Goal: Find contact information: Find contact information

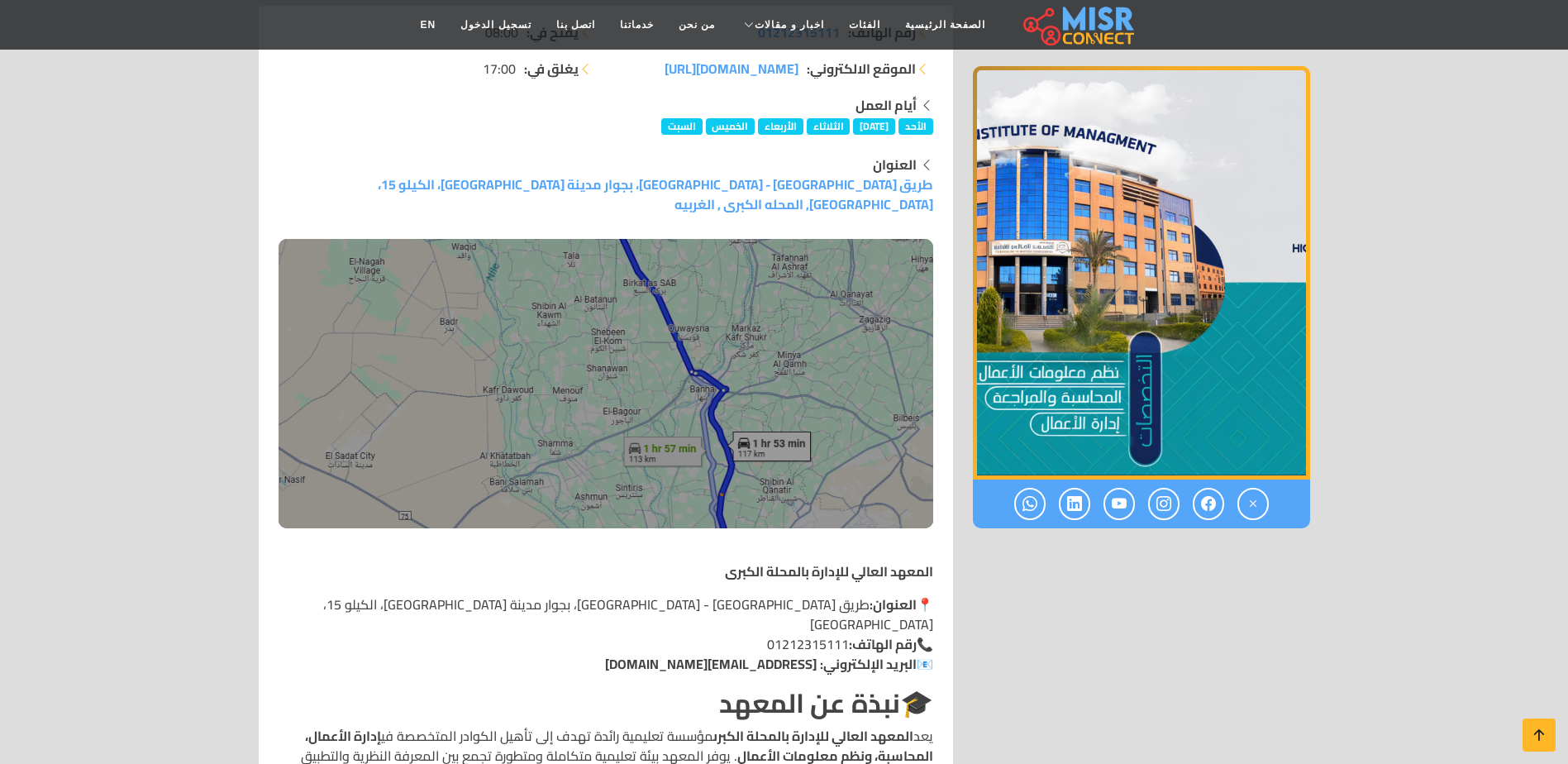
scroll to position [165, 0]
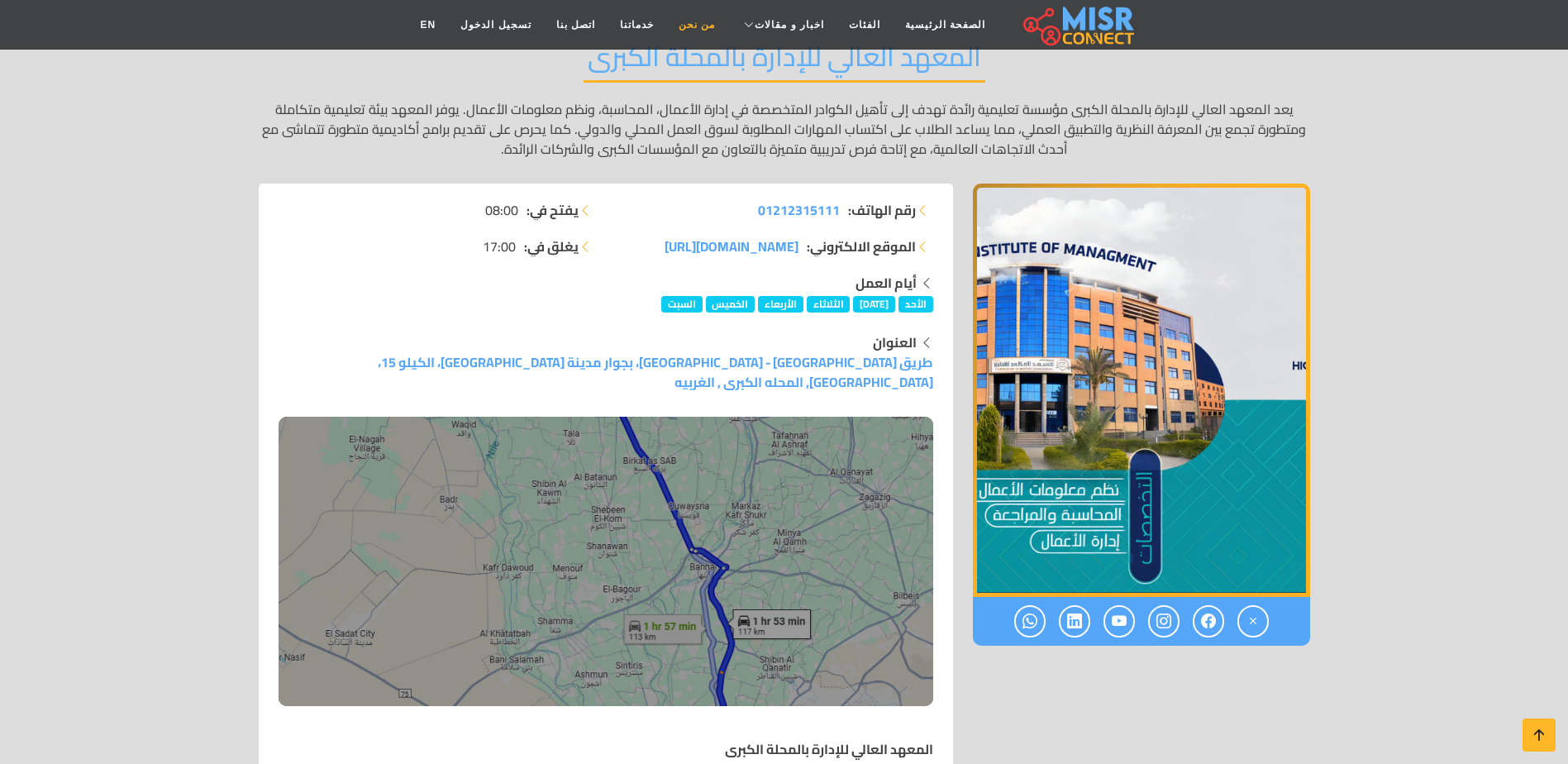
click at [705, 29] on link "من نحن" at bounding box center [697, 24] width 61 height 31
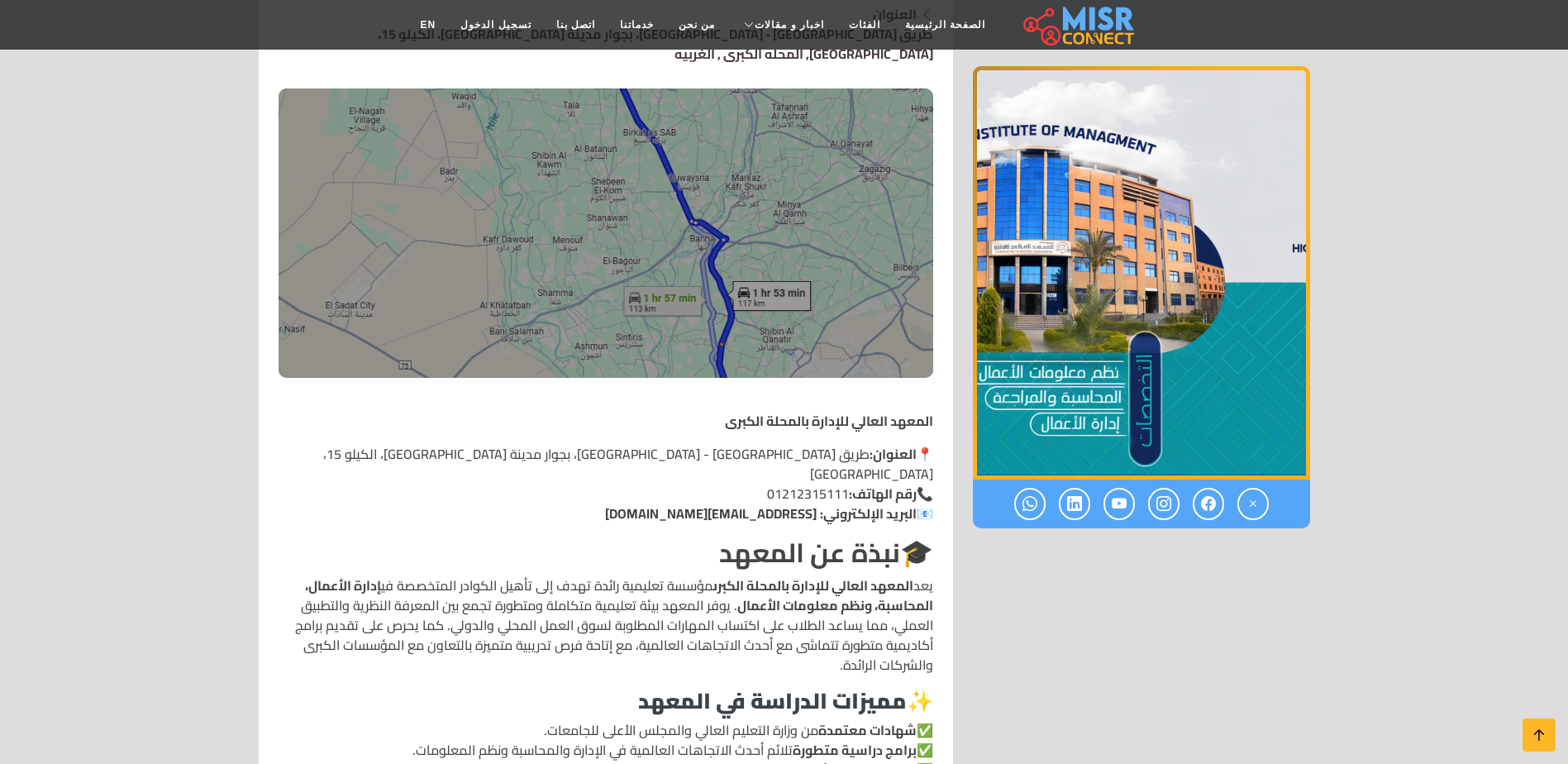
scroll to position [496, 0]
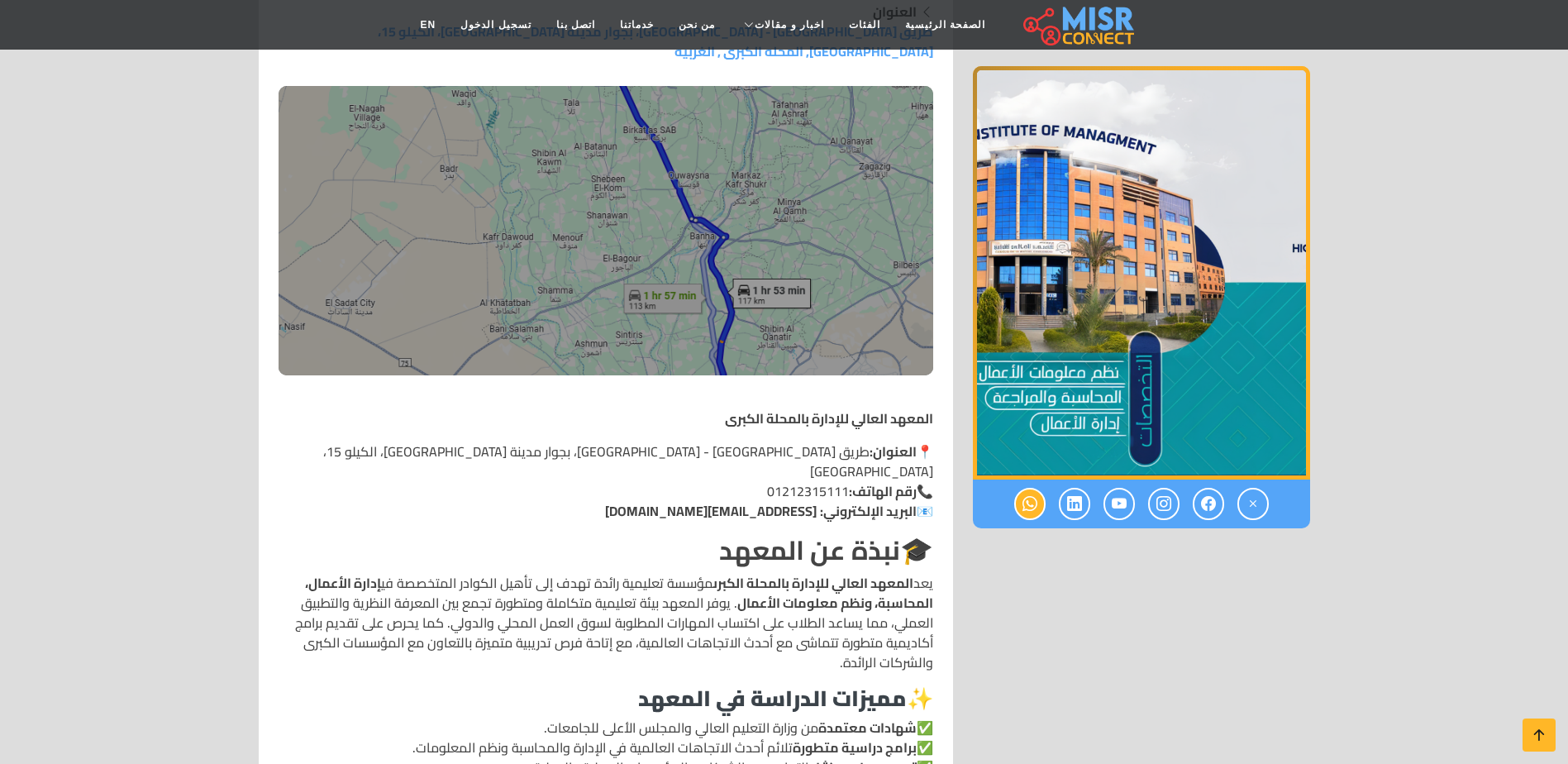
click at [1032, 507] on icon at bounding box center [1030, 504] width 15 height 27
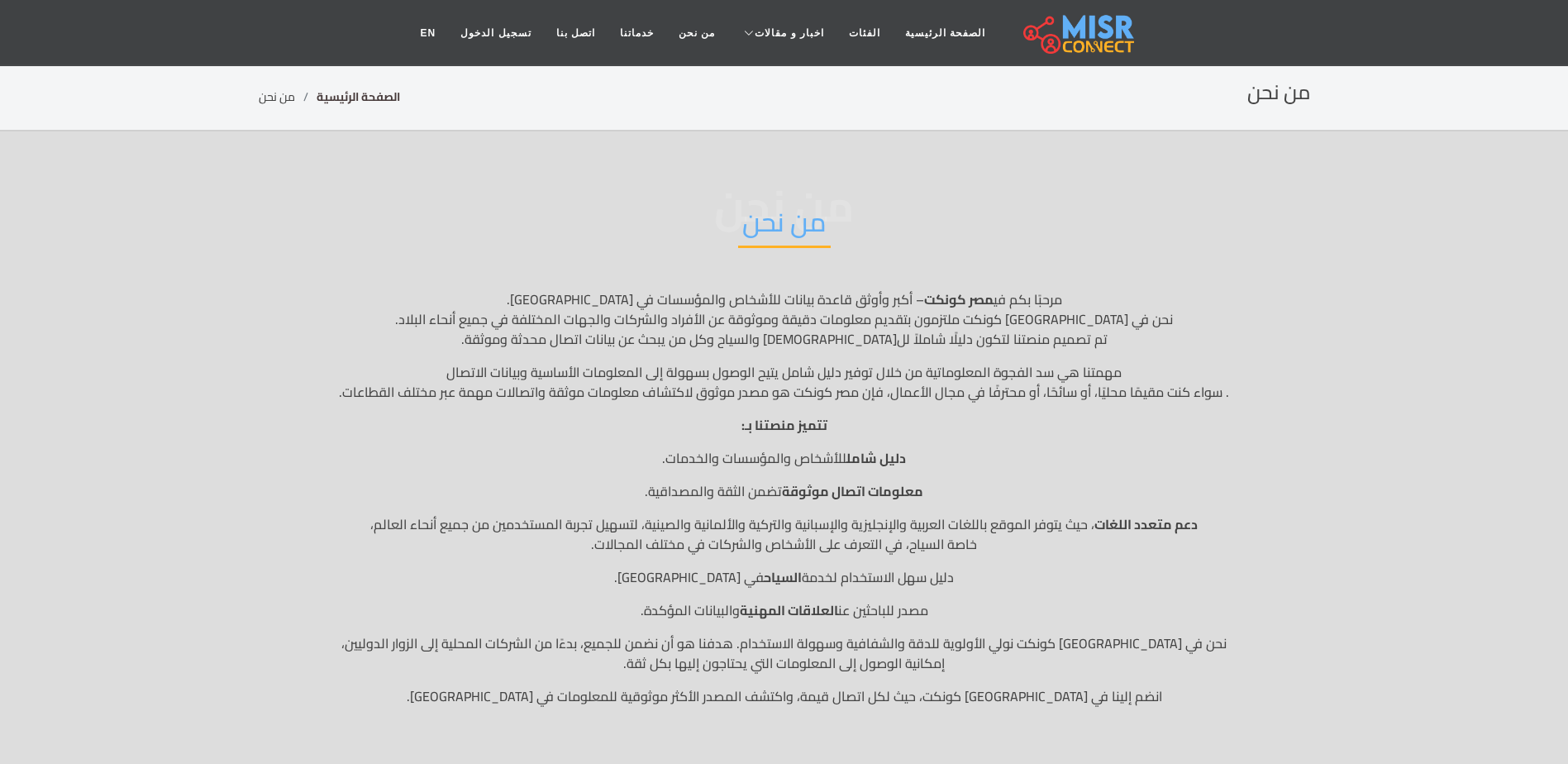
click at [366, 94] on link "الصفحة الرئيسية" at bounding box center [358, 96] width 84 height 22
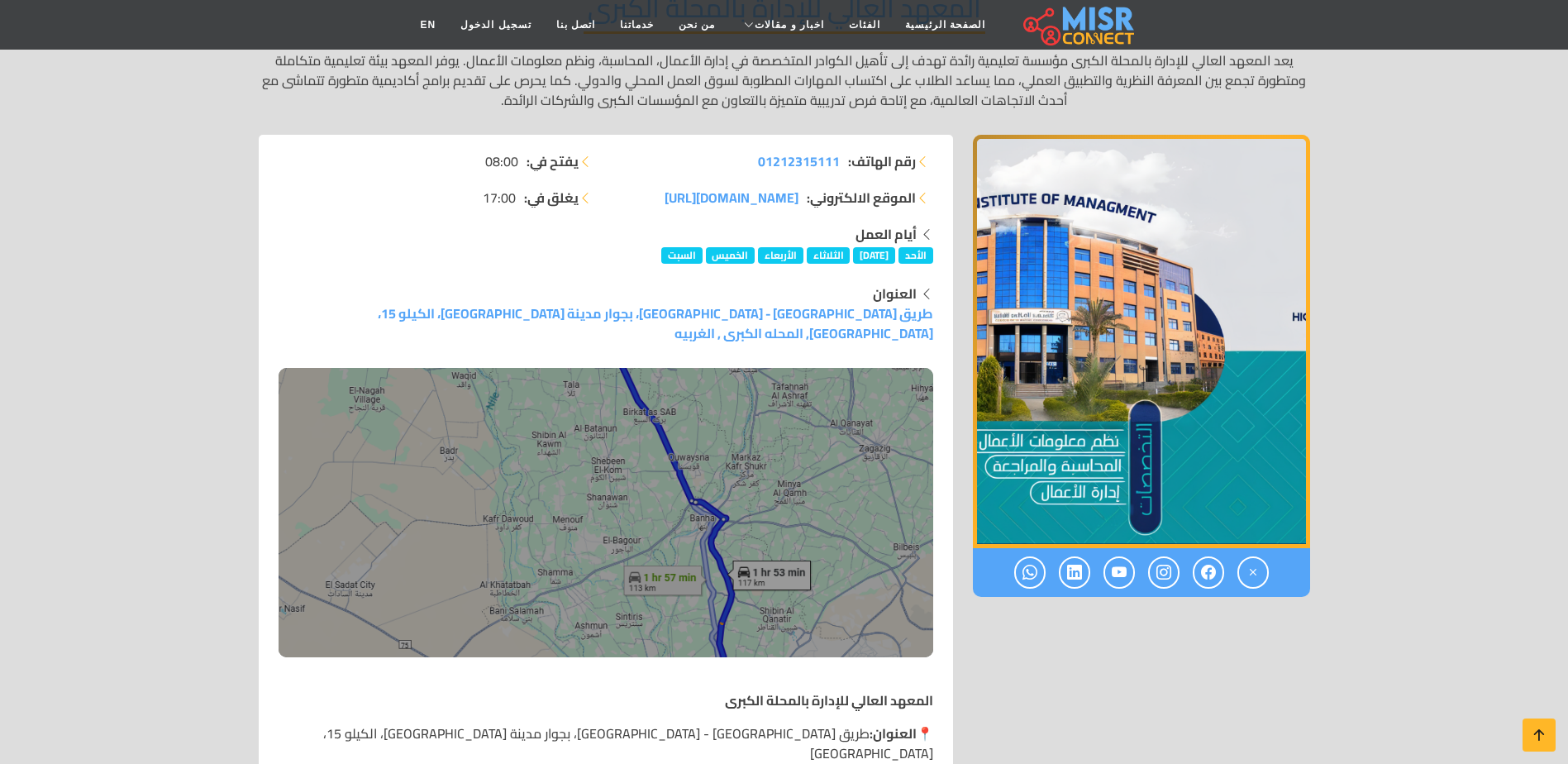
scroll to position [248, 0]
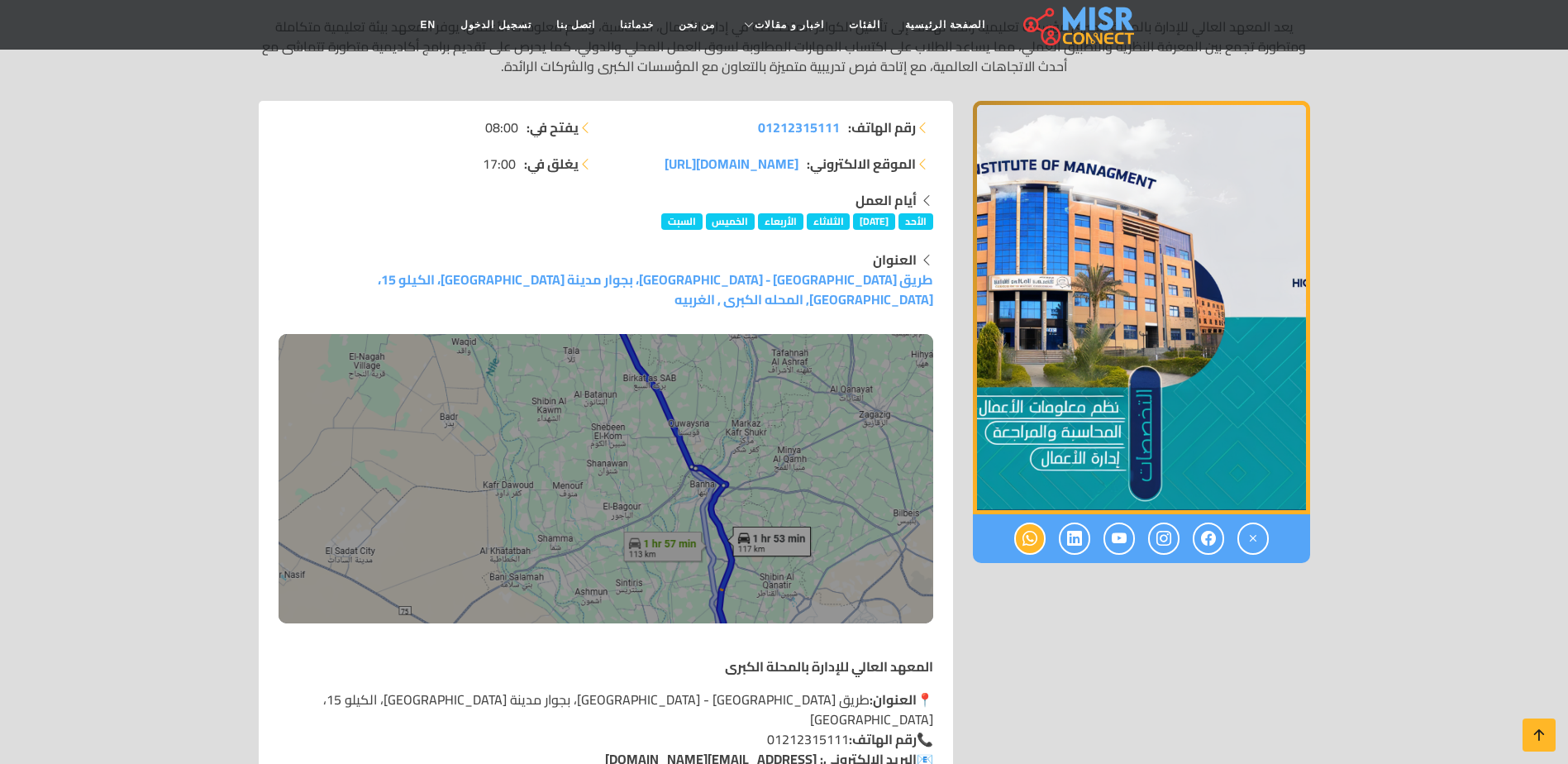
click at [1031, 544] on icon at bounding box center [1030, 538] width 15 height 27
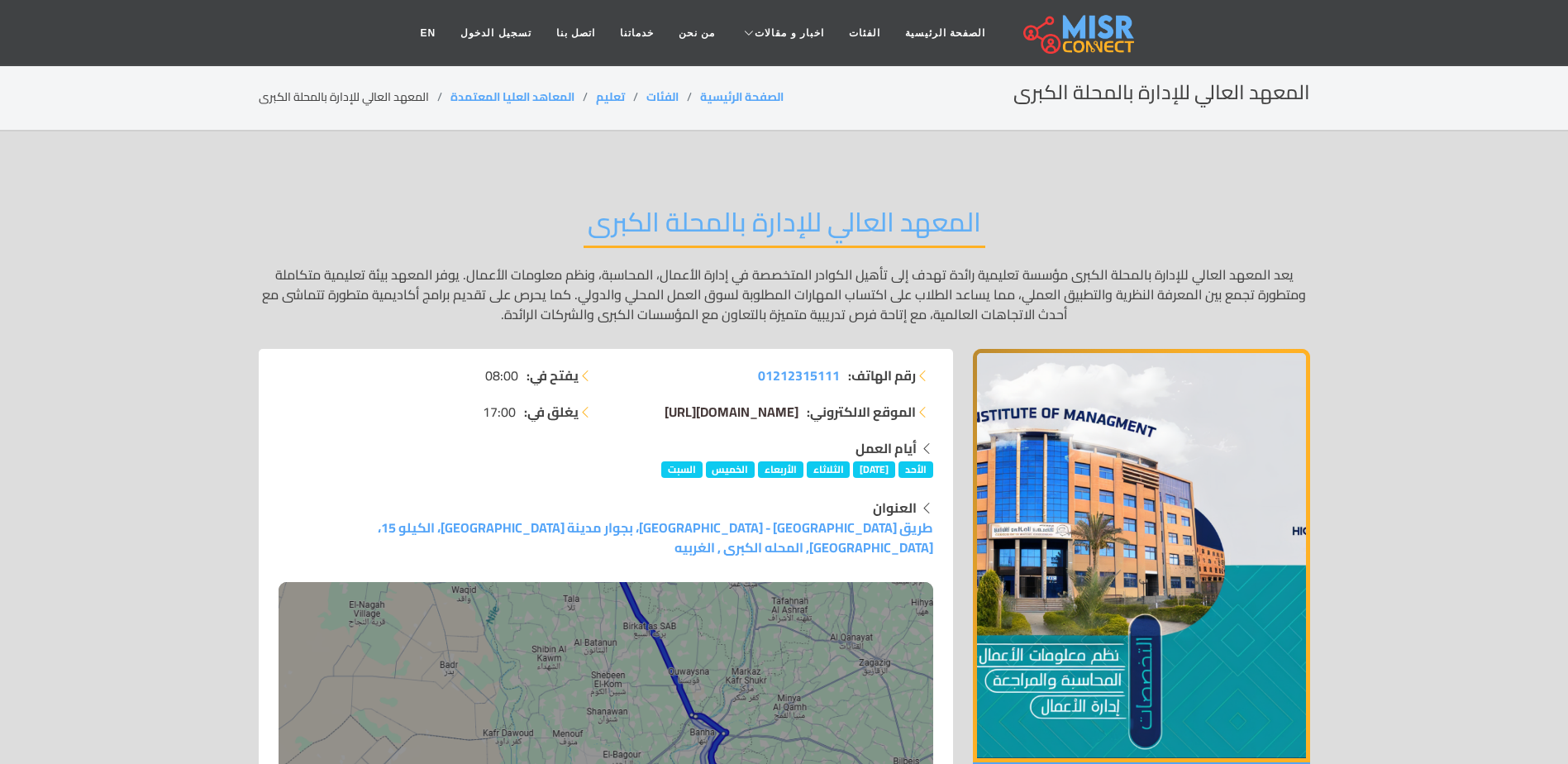
click at [776, 411] on span "[DOMAIN_NAME][URL]" at bounding box center [731, 412] width 133 height 24
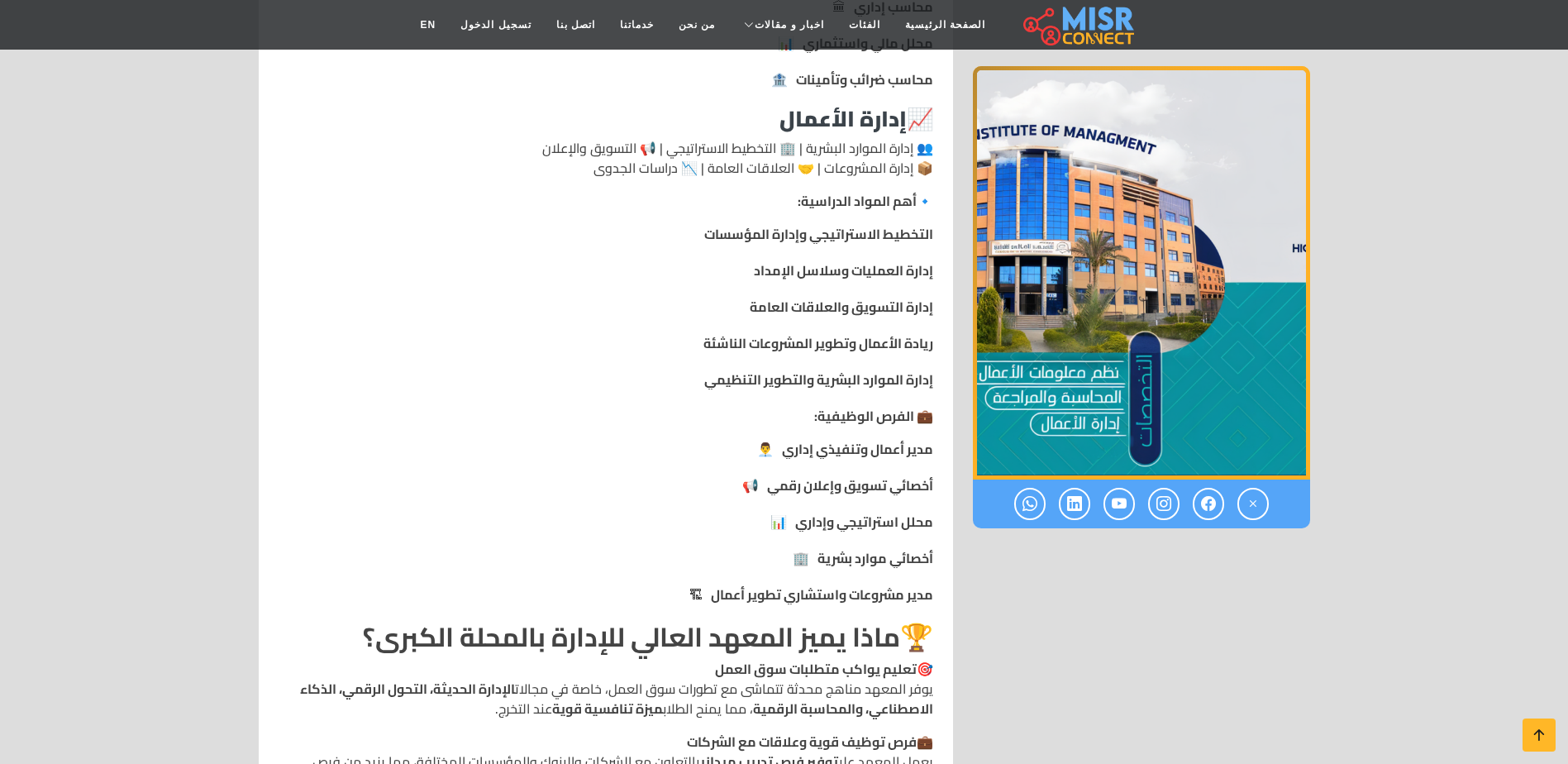
scroll to position [2315, 0]
